Goal: Navigation & Orientation: Find specific page/section

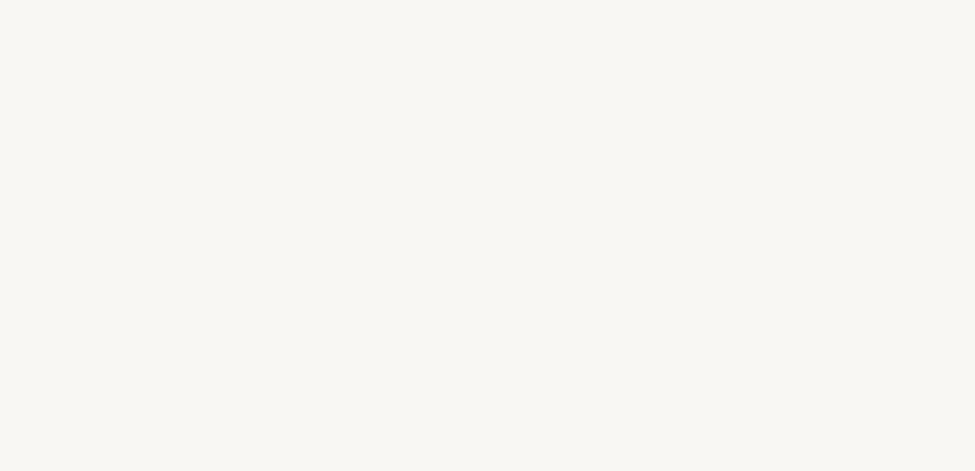
select select "ES"
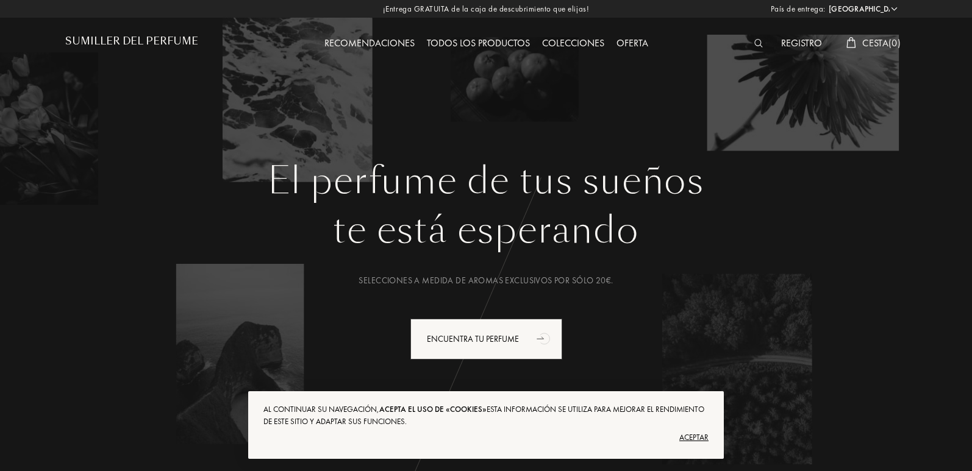
click at [748, 41] on div at bounding box center [761, 44] width 27 height 16
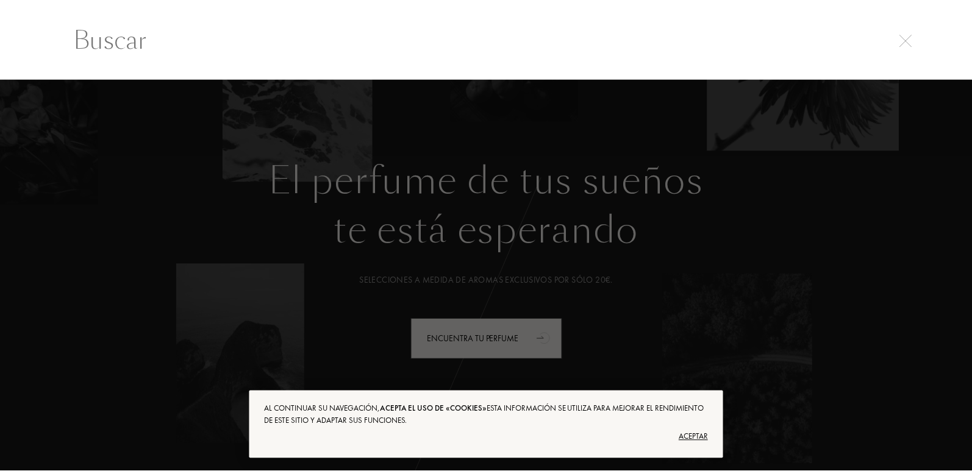
scroll to position [1, 0]
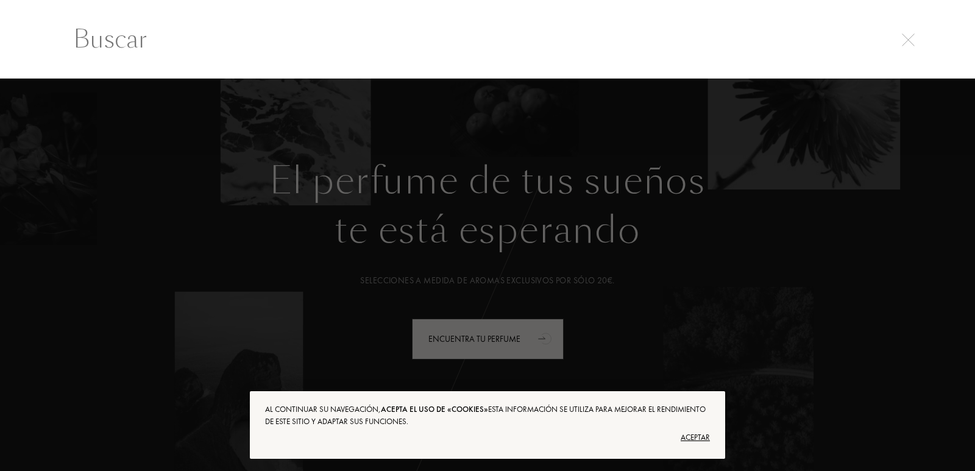
click at [783, 303] on div at bounding box center [487, 275] width 975 height 393
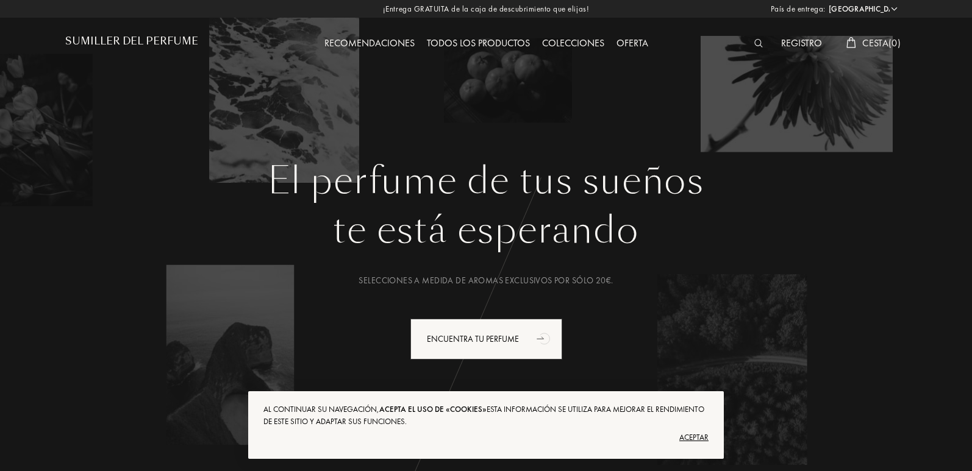
click at [472, 40] on font "Todos los productos" at bounding box center [478, 43] width 103 height 13
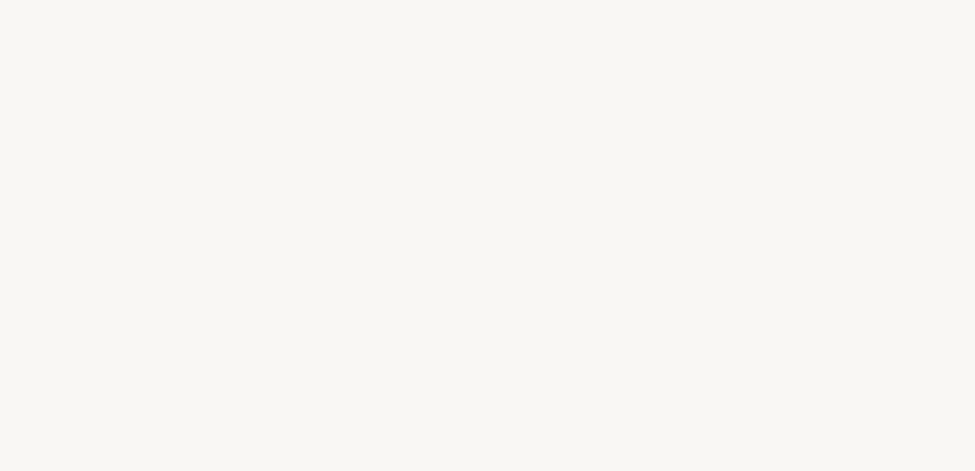
select select "ES"
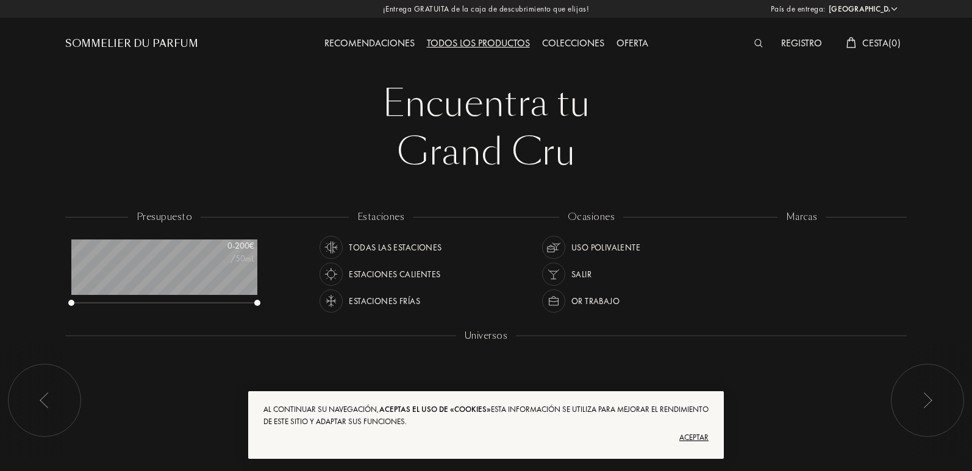
scroll to position [61, 186]
